Goal: Task Accomplishment & Management: Use online tool/utility

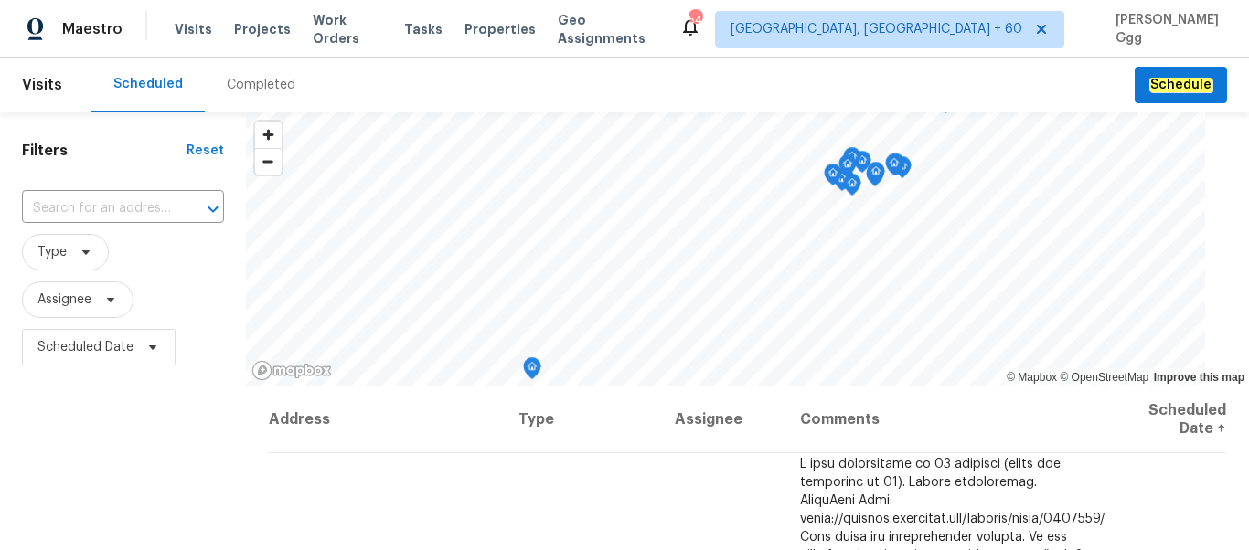
click at [230, 90] on div "Completed" at bounding box center [261, 85] width 69 height 18
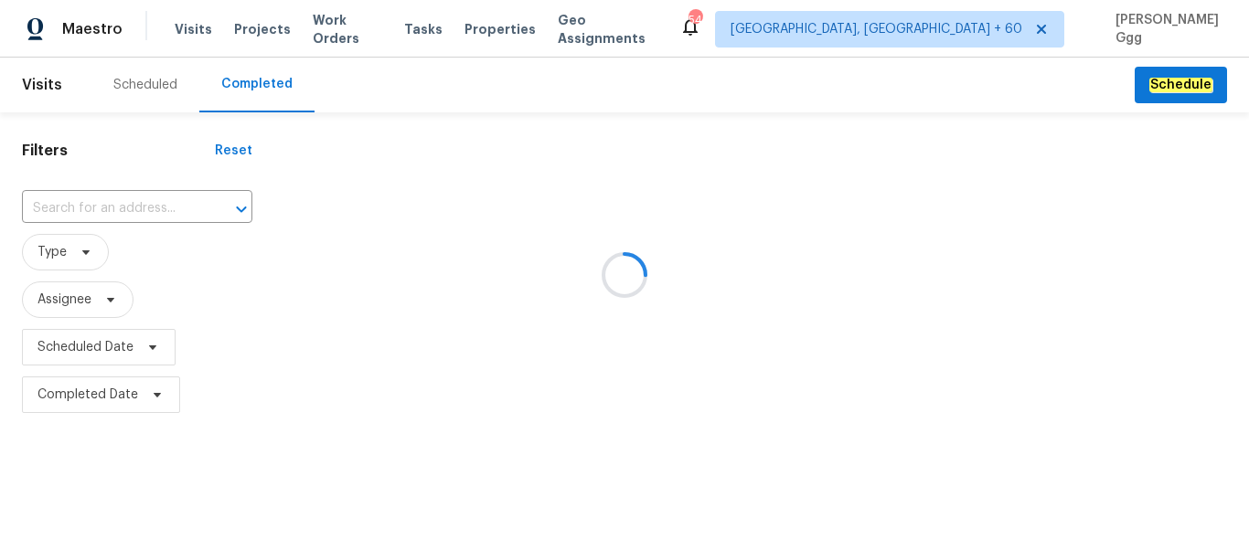
click at [109, 194] on div at bounding box center [624, 275] width 1249 height 550
click at [90, 200] on div at bounding box center [624, 275] width 1249 height 550
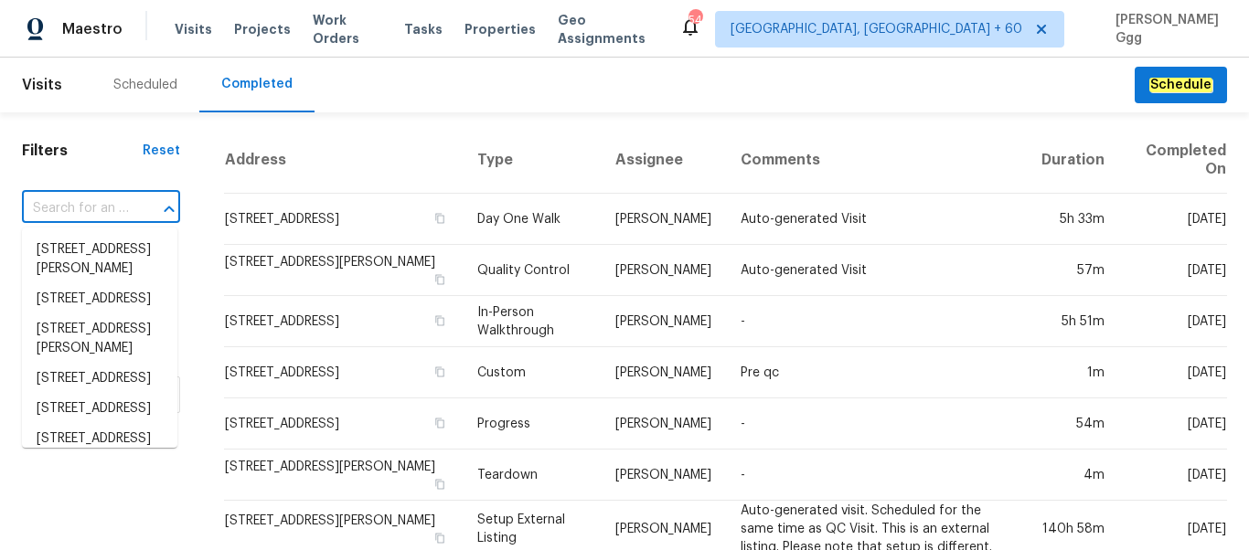
paste input "[STREET_ADDRESS]"
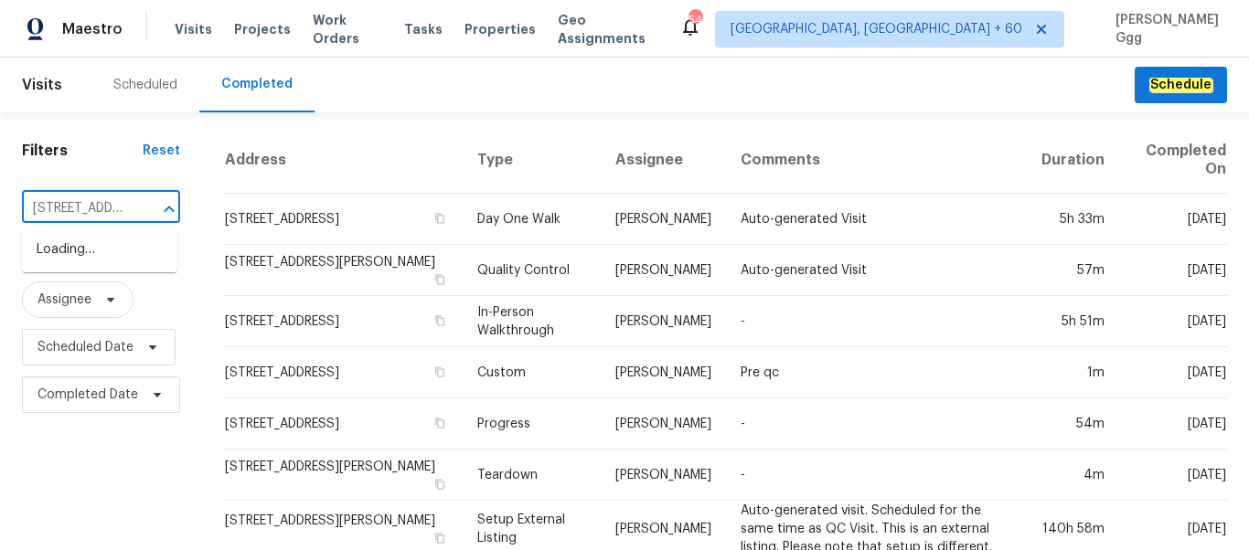
type input "[STREET_ADDRESS]"
click at [74, 264] on li "[STREET_ADDRESS]" at bounding box center [99, 250] width 155 height 30
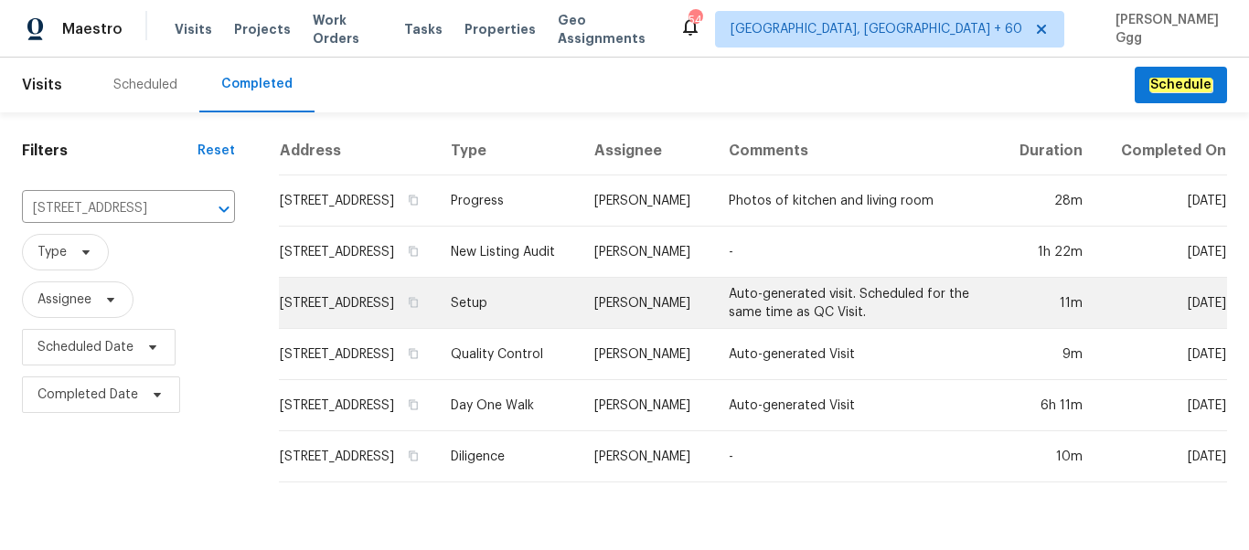
click at [515, 318] on td "Setup" at bounding box center [508, 303] width 144 height 51
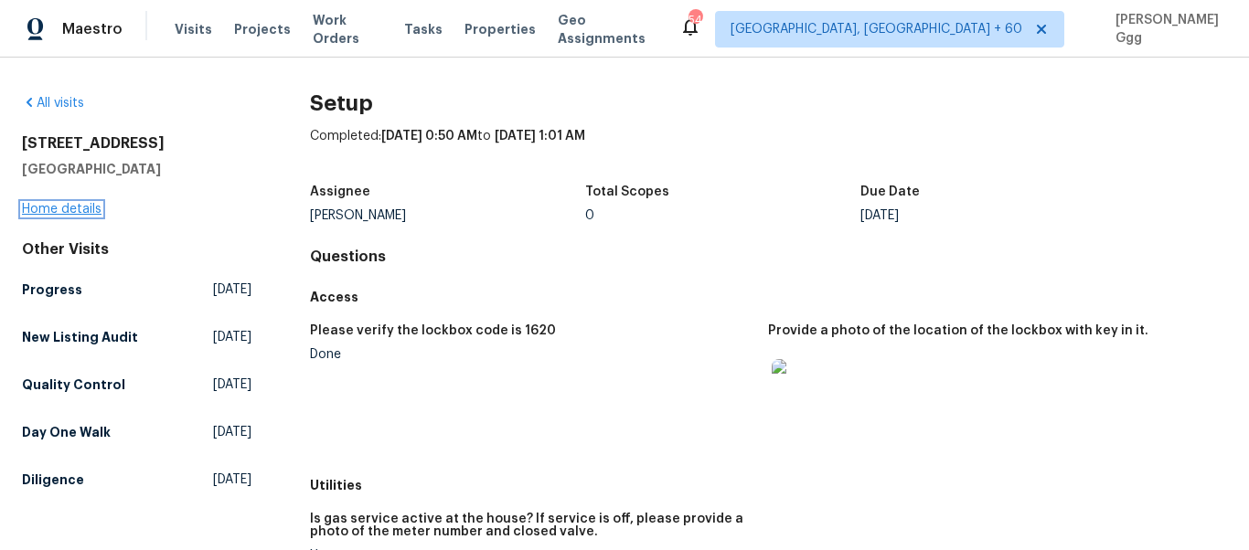
click at [76, 213] on link "Home details" at bounding box center [62, 209] width 80 height 13
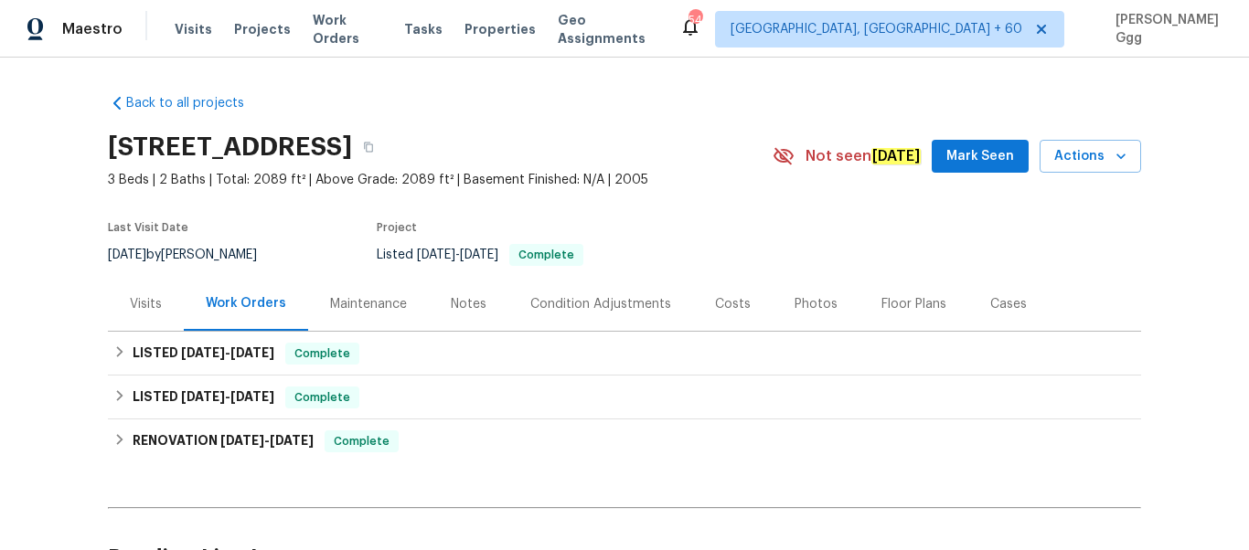
click at [794, 303] on div "Photos" at bounding box center [815, 304] width 43 height 18
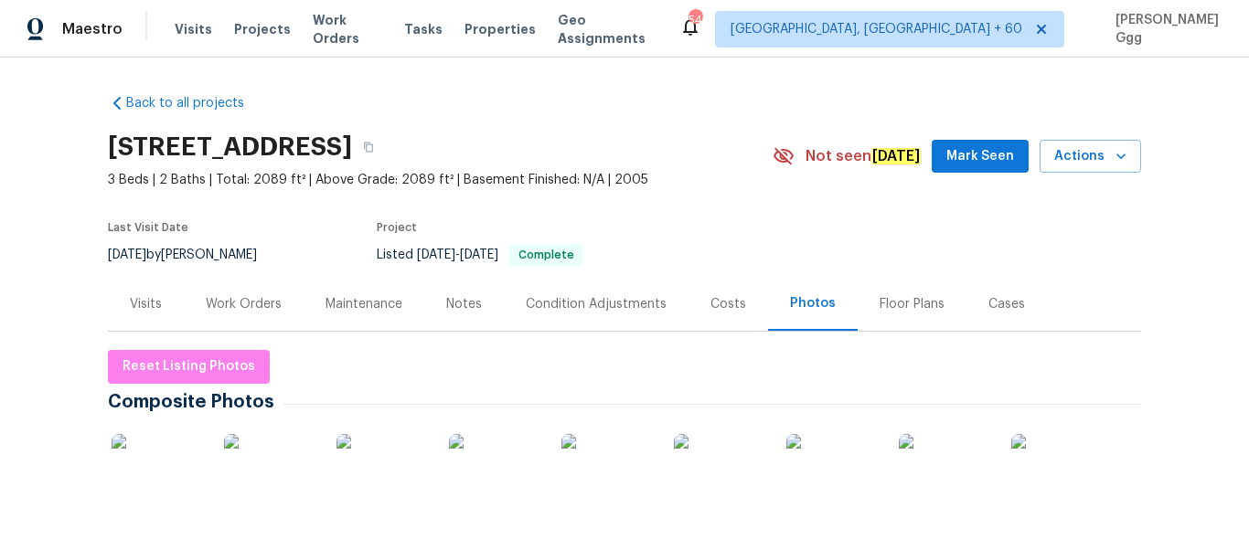
click at [1007, 431] on div at bounding box center [1056, 479] width 99 height 113
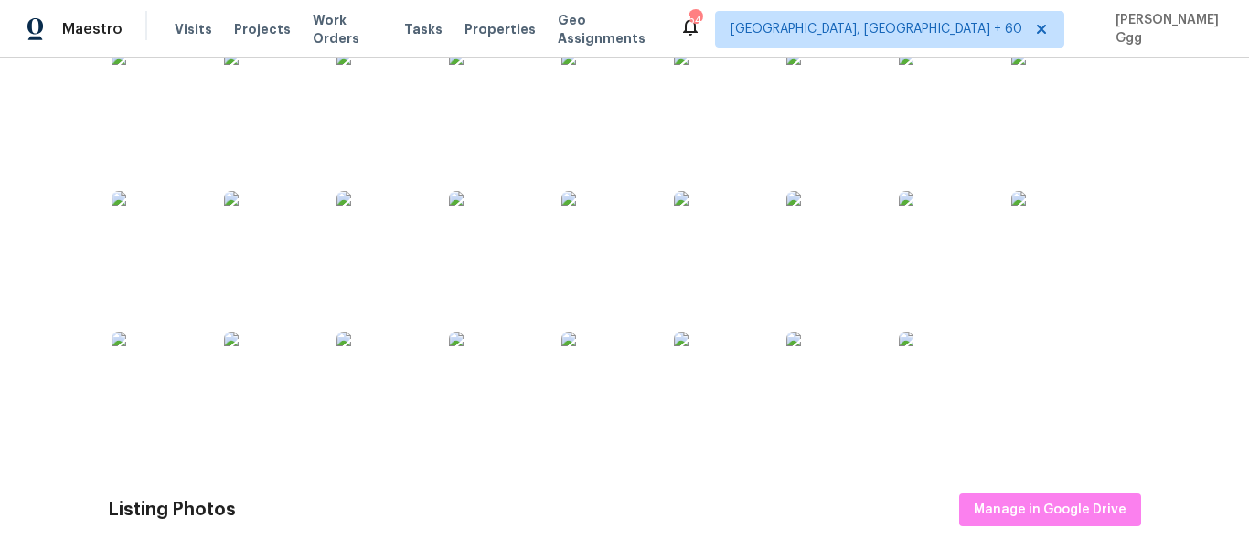
scroll to position [691, 0]
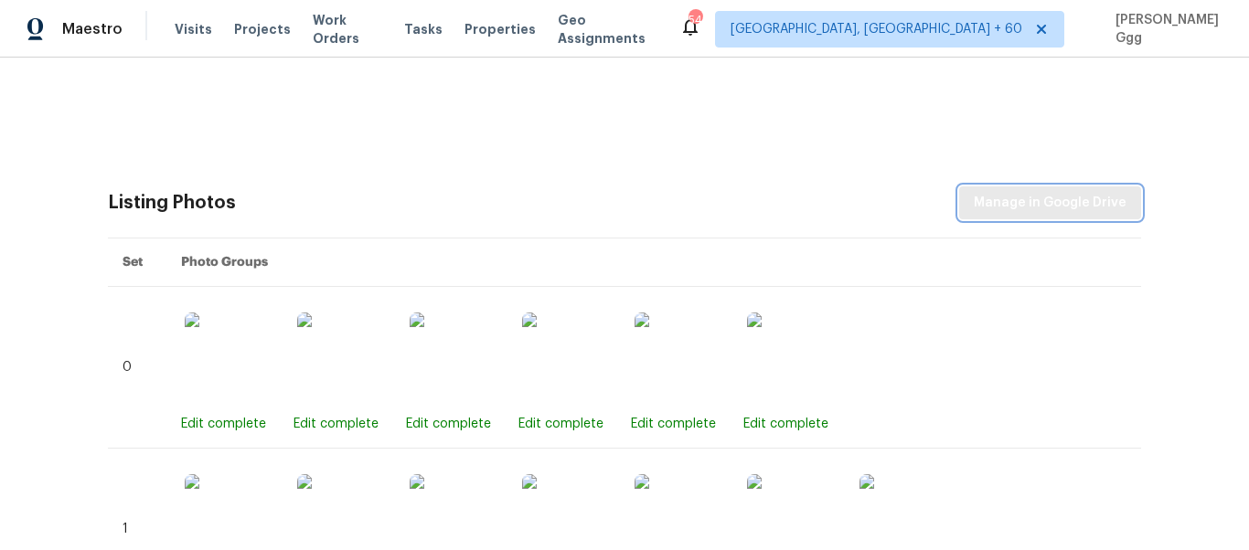
click at [1003, 208] on span "Manage in Google Drive" at bounding box center [1050, 203] width 153 height 23
